Goal: Navigation & Orientation: Find specific page/section

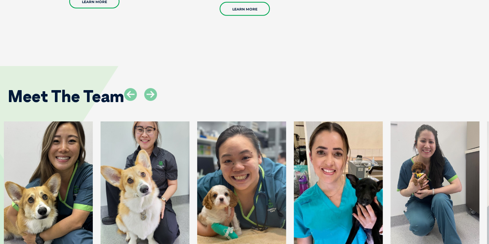
scroll to position [1159, 0]
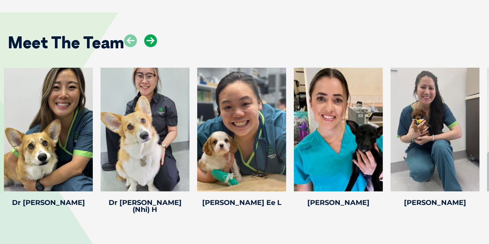
click at [152, 34] on icon at bounding box center [150, 40] width 13 height 13
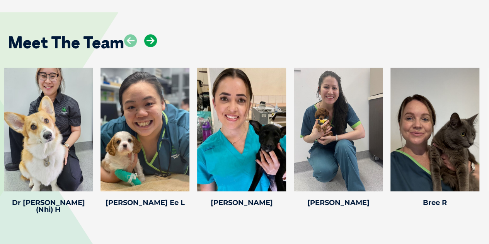
click at [152, 34] on icon at bounding box center [150, 40] width 13 height 13
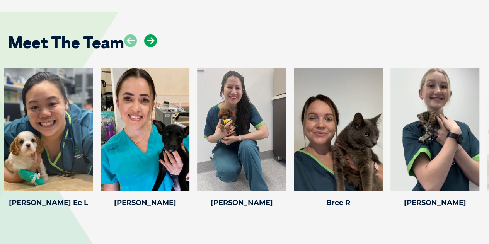
click at [152, 34] on icon at bounding box center [150, 40] width 13 height 13
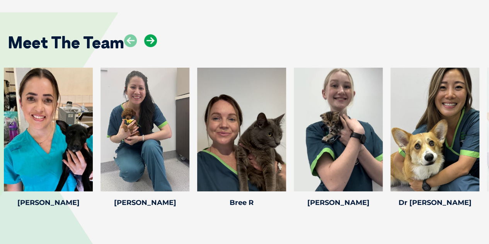
click at [152, 34] on icon at bounding box center [150, 40] width 13 height 13
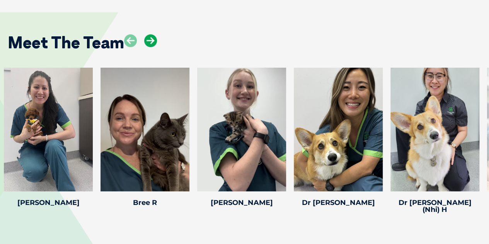
click at [152, 34] on icon at bounding box center [150, 40] width 13 height 13
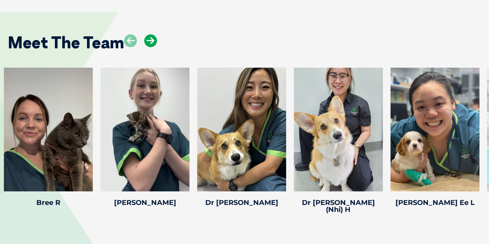
click at [152, 34] on icon at bounding box center [150, 40] width 13 height 13
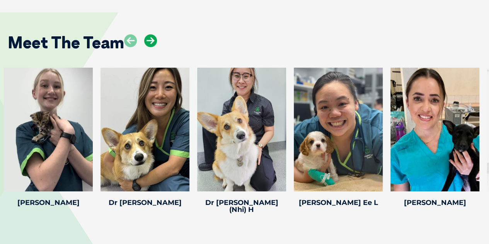
click at [152, 34] on icon at bounding box center [150, 40] width 13 height 13
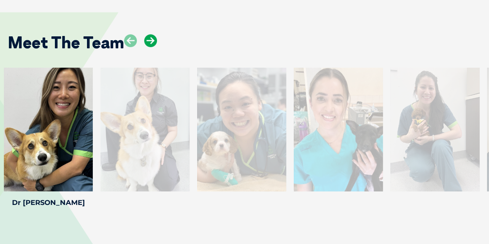
click at [152, 34] on icon at bounding box center [150, 40] width 13 height 13
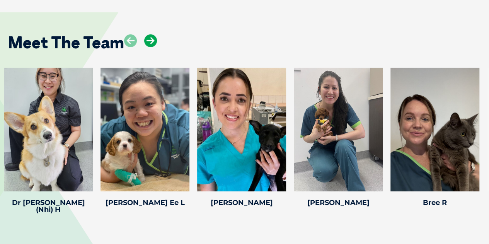
click at [152, 34] on icon at bounding box center [150, 40] width 13 height 13
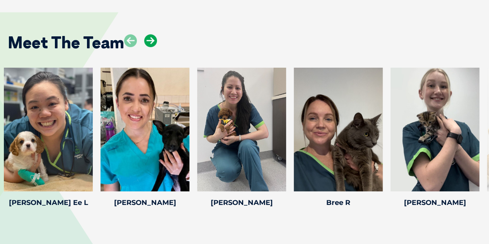
click at [152, 34] on icon at bounding box center [150, 40] width 13 height 13
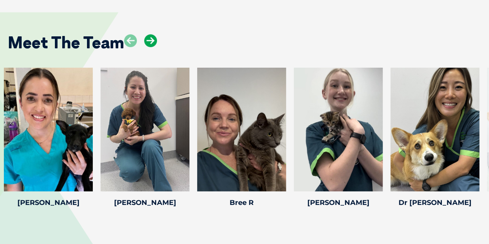
click at [152, 34] on icon at bounding box center [150, 40] width 13 height 13
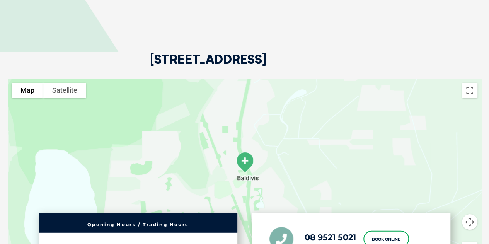
scroll to position [1584, 0]
